Goal: Information Seeking & Learning: Learn about a topic

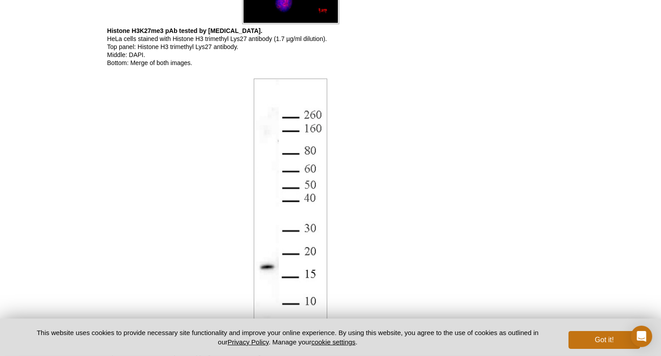
scroll to position [1081, 0]
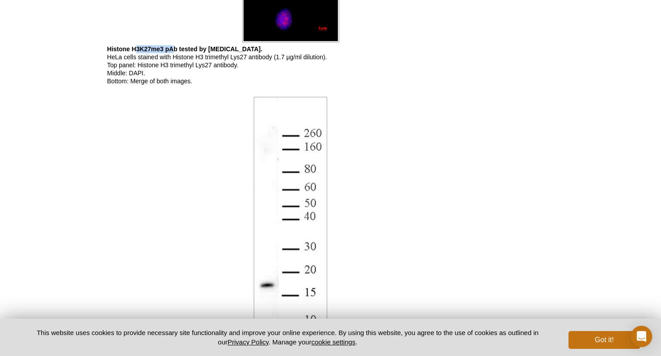
drag, startPoint x: 134, startPoint y: 46, endPoint x: 174, endPoint y: 47, distance: 39.6
click at [174, 47] on b "Histone H3K27me3 pAb tested by [MEDICAL_DATA]." at bounding box center [184, 48] width 155 height 7
click at [164, 53] on p "Histone H3K27me3 pAb tested by [MEDICAL_DATA]. HeLa cells stained with Histone …" at bounding box center [290, 65] width 367 height 40
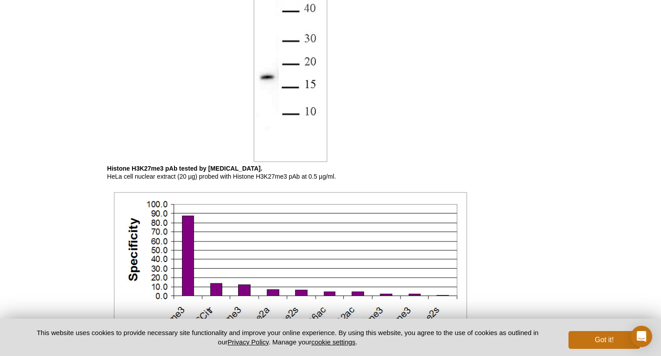
scroll to position [1316, 0]
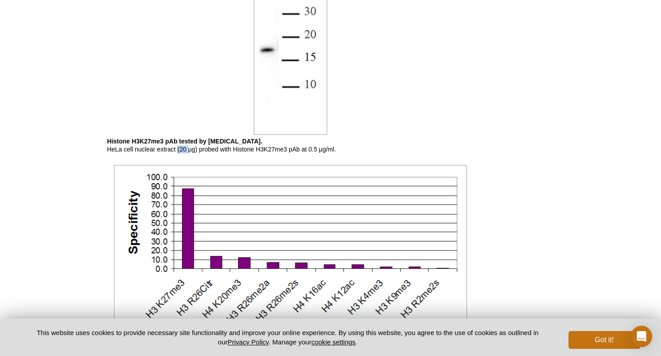
drag, startPoint x: 177, startPoint y: 150, endPoint x: 188, endPoint y: 149, distance: 10.8
click at [188, 149] on p "Histone H3K27me3 pAb tested by [MEDICAL_DATA]. HeLa cell nuclear extract (20 µg…" at bounding box center [290, 145] width 367 height 16
click at [188, 148] on p "Histone H3K27me3 pAb tested by [MEDICAL_DATA]. HeLa cell nuclear extract (20 µg…" at bounding box center [290, 145] width 367 height 16
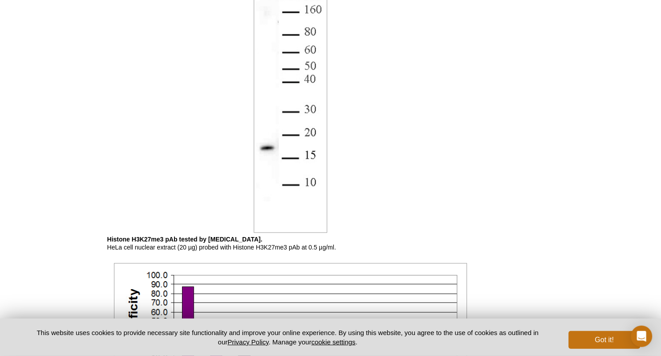
scroll to position [1269, 0]
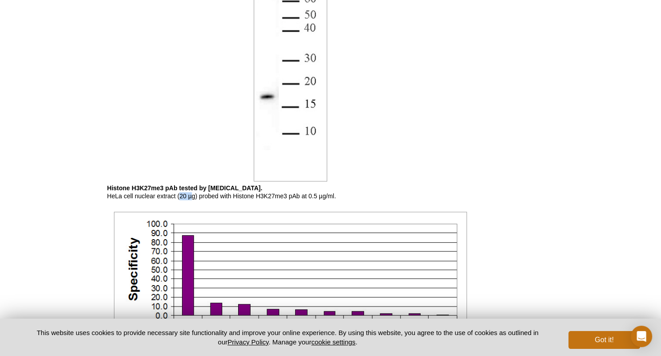
drag, startPoint x: 180, startPoint y: 200, endPoint x: 193, endPoint y: 197, distance: 12.7
click at [193, 197] on p "Histone H3K27me3 pAb tested by [MEDICAL_DATA]. HeLa cell nuclear extract (20 µg…" at bounding box center [290, 192] width 367 height 16
click at [289, 186] on p "Histone H3K27me3 pAb tested by [MEDICAL_DATA]. HeLa cell nuclear extract (20 µg…" at bounding box center [290, 192] width 367 height 16
drag, startPoint x: 308, startPoint y: 193, endPoint x: 334, endPoint y: 200, distance: 27.2
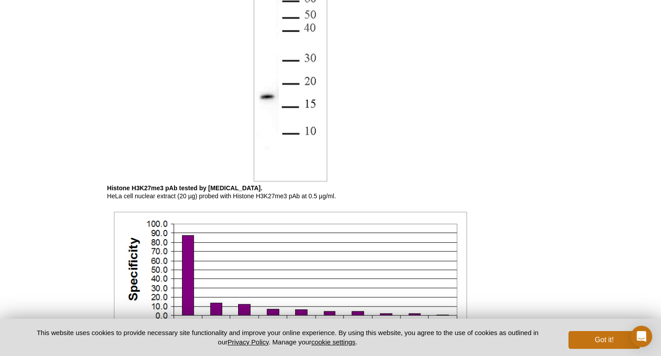
click at [334, 194] on p "Histone H3K27me3 pAb tested by [MEDICAL_DATA]. HeLa cell nuclear extract (20 µg…" at bounding box center [290, 192] width 367 height 16
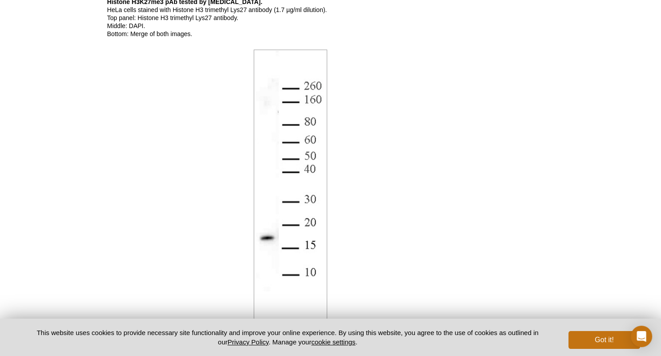
scroll to position [1222, 0]
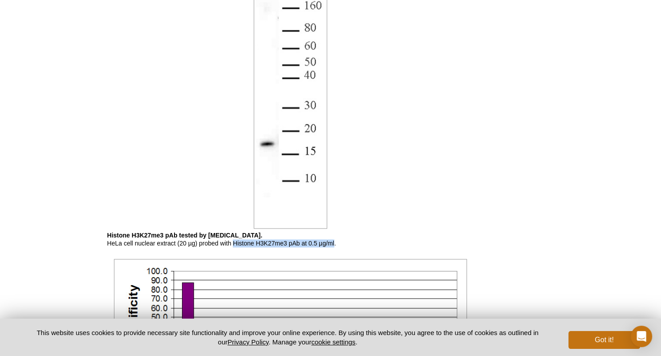
drag, startPoint x: 334, startPoint y: 244, endPoint x: 235, endPoint y: 244, distance: 98.8
click at [235, 244] on p "Histone H3K27me3 pAb tested by [MEDICAL_DATA]. HeLa cell nuclear extract (20 µg…" at bounding box center [290, 239] width 367 height 16
click at [317, 244] on p "Histone H3K27me3 pAb tested by [MEDICAL_DATA]. HeLa cell nuclear extract (20 µg…" at bounding box center [290, 239] width 367 height 16
